Goal: Task Accomplishment & Management: Manage account settings

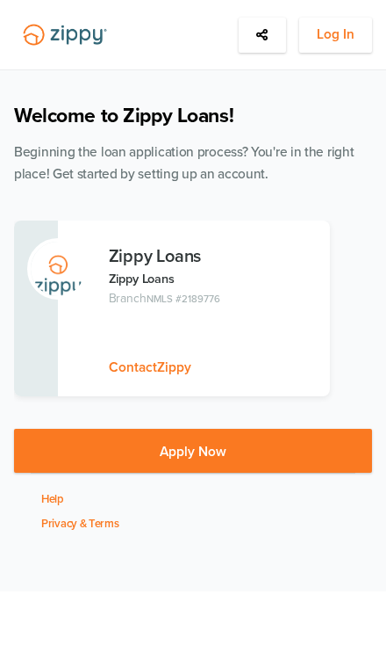
click at [334, 30] on span "Log In" at bounding box center [336, 35] width 38 height 22
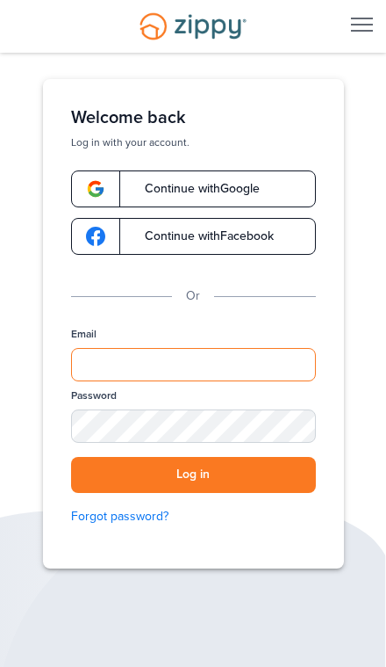
click at [286, 372] on input "Email" at bounding box center [193, 364] width 245 height 33
type input "**********"
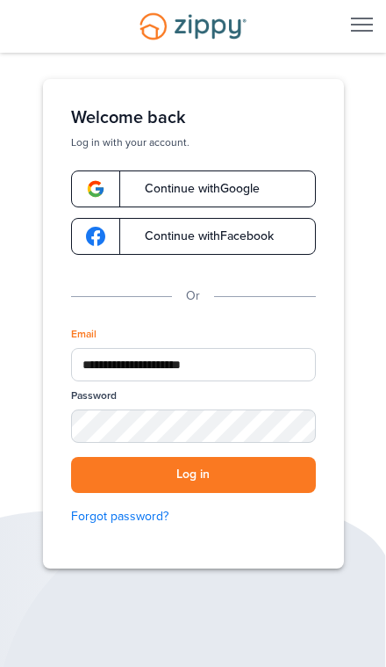
click at [193, 474] on button "Log in" at bounding box center [193, 475] width 245 height 36
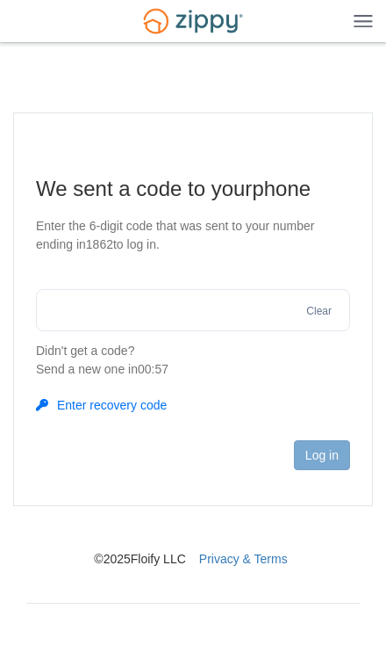
click at [242, 302] on input "text" at bounding box center [193, 310] width 314 height 42
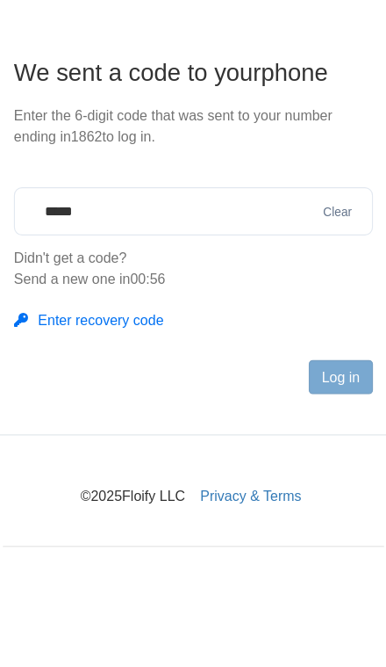
type input "******"
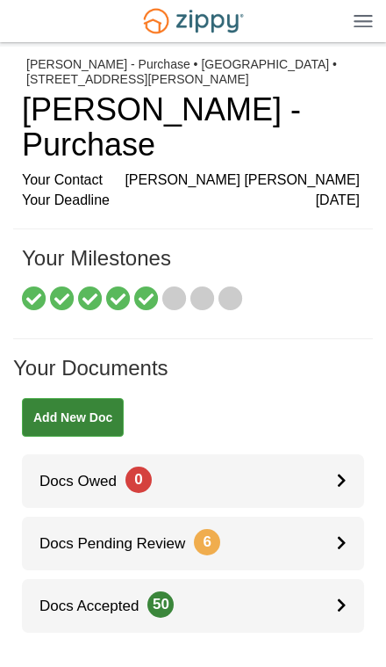
click at [366, 27] on img at bounding box center [363, 20] width 19 height 13
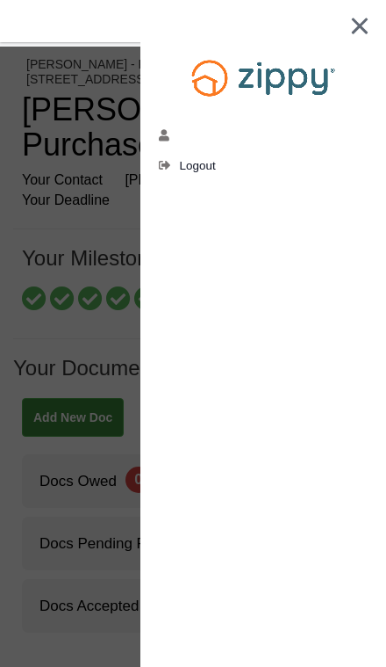
click at [173, 133] on link "[EMAIL_ADDRESS][DOMAIN_NAME]" at bounding box center [169, 138] width 20 height 18
click at [77, 603] on div at bounding box center [193, 333] width 386 height 667
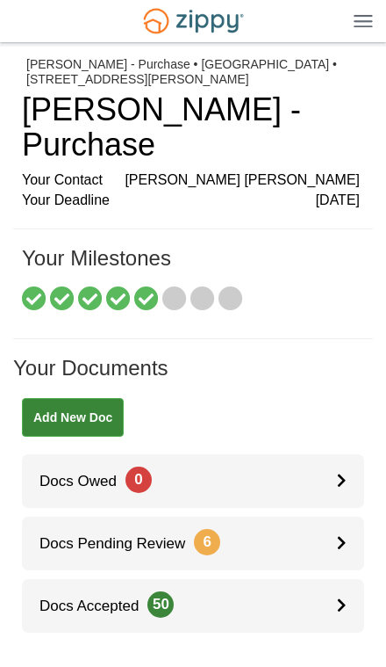
click at [177, 21] on img at bounding box center [194, 20] width 122 height 41
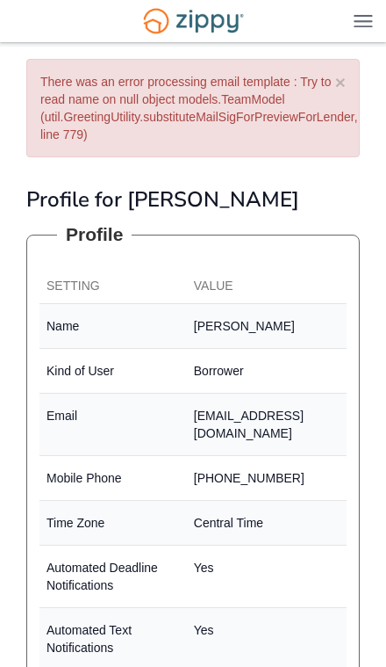
click at [358, 40] on div "cierrahopson@gmail.com Logout" at bounding box center [193, 21] width 386 height 42
click at [364, 20] on img at bounding box center [363, 20] width 19 height 13
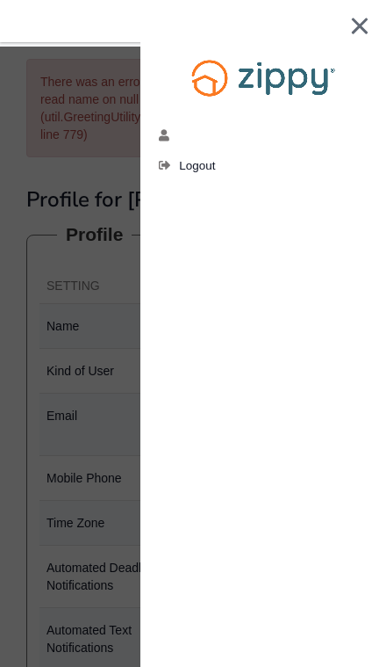
click at [77, 550] on div at bounding box center [193, 333] width 386 height 667
